Goal: Information Seeking & Learning: Learn about a topic

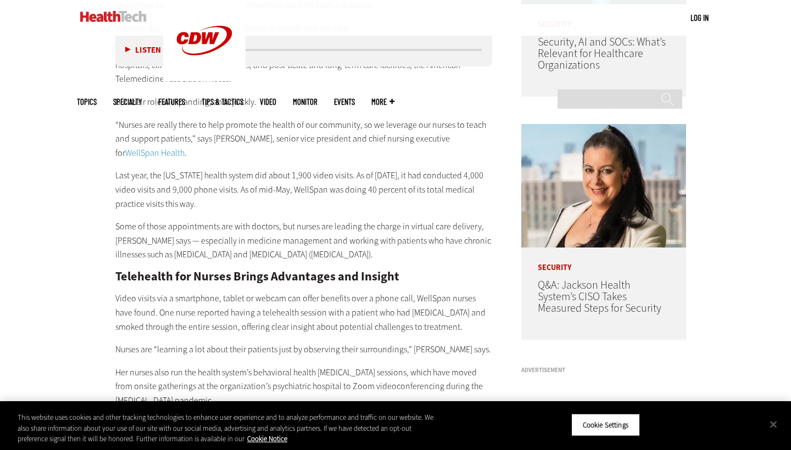
scroll to position [725, 0]
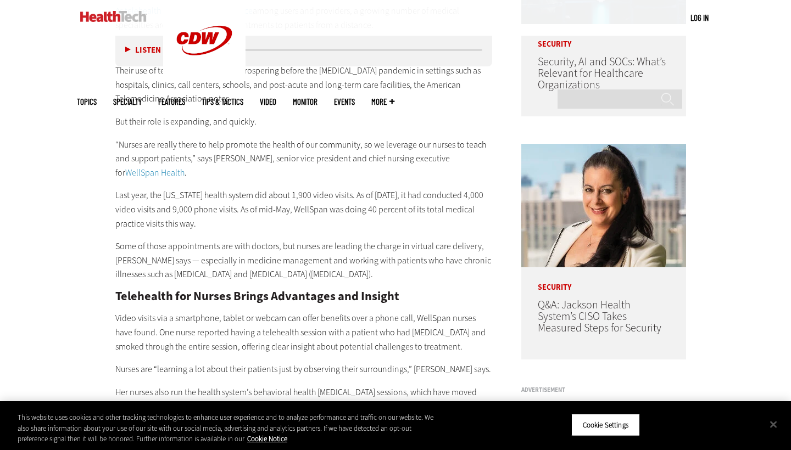
click at [277, 239] on p "Some of those appointments are with doctors, but nurses are leading the charge …" at bounding box center [303, 260] width 377 height 42
click at [211, 227] on div "Editor’s note: This content series , featured in your Insider dashboard, will b…" at bounding box center [303, 260] width 377 height 671
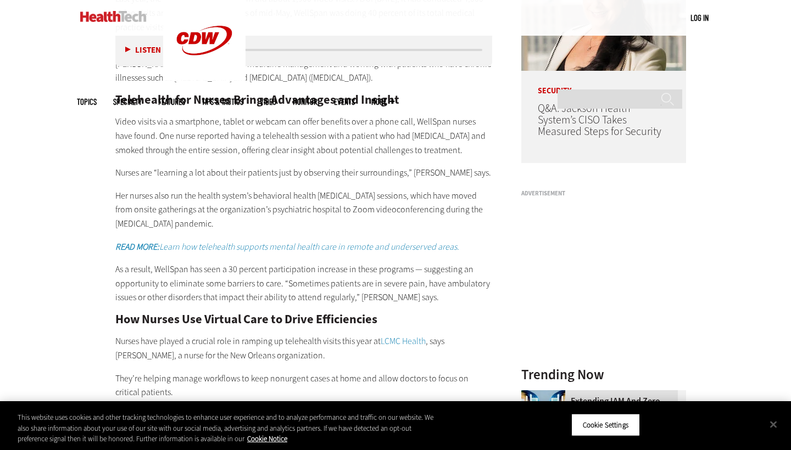
scroll to position [797, 0]
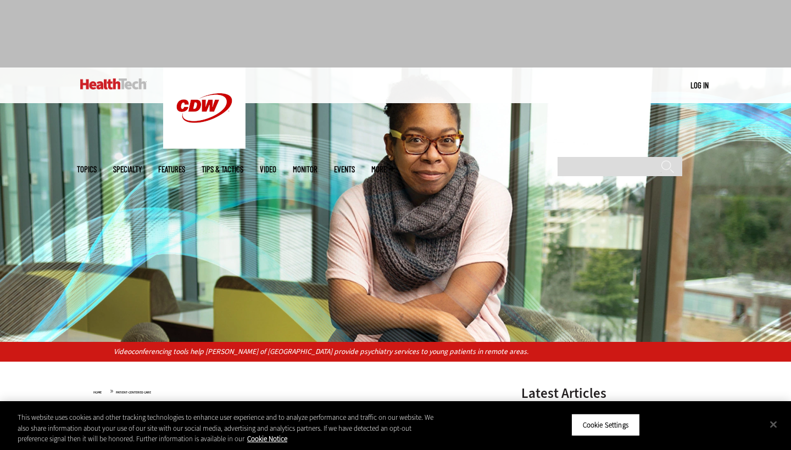
scroll to position [29, 0]
